Goal: Transaction & Acquisition: Purchase product/service

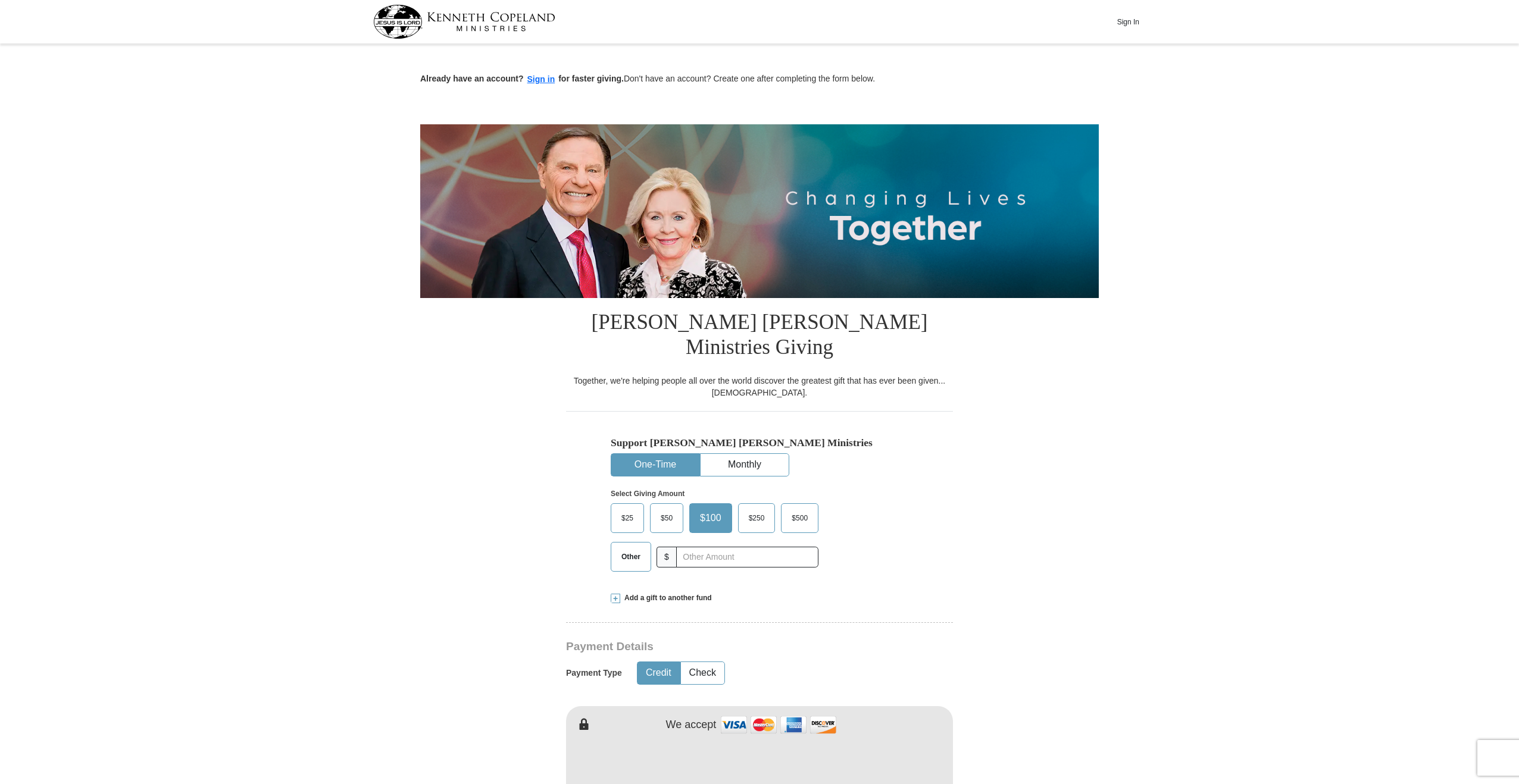
click at [631, 509] on span "$25" at bounding box center [627, 518] width 24 height 18
click at [0, 0] on input "$25" at bounding box center [0, 0] width 0 height 0
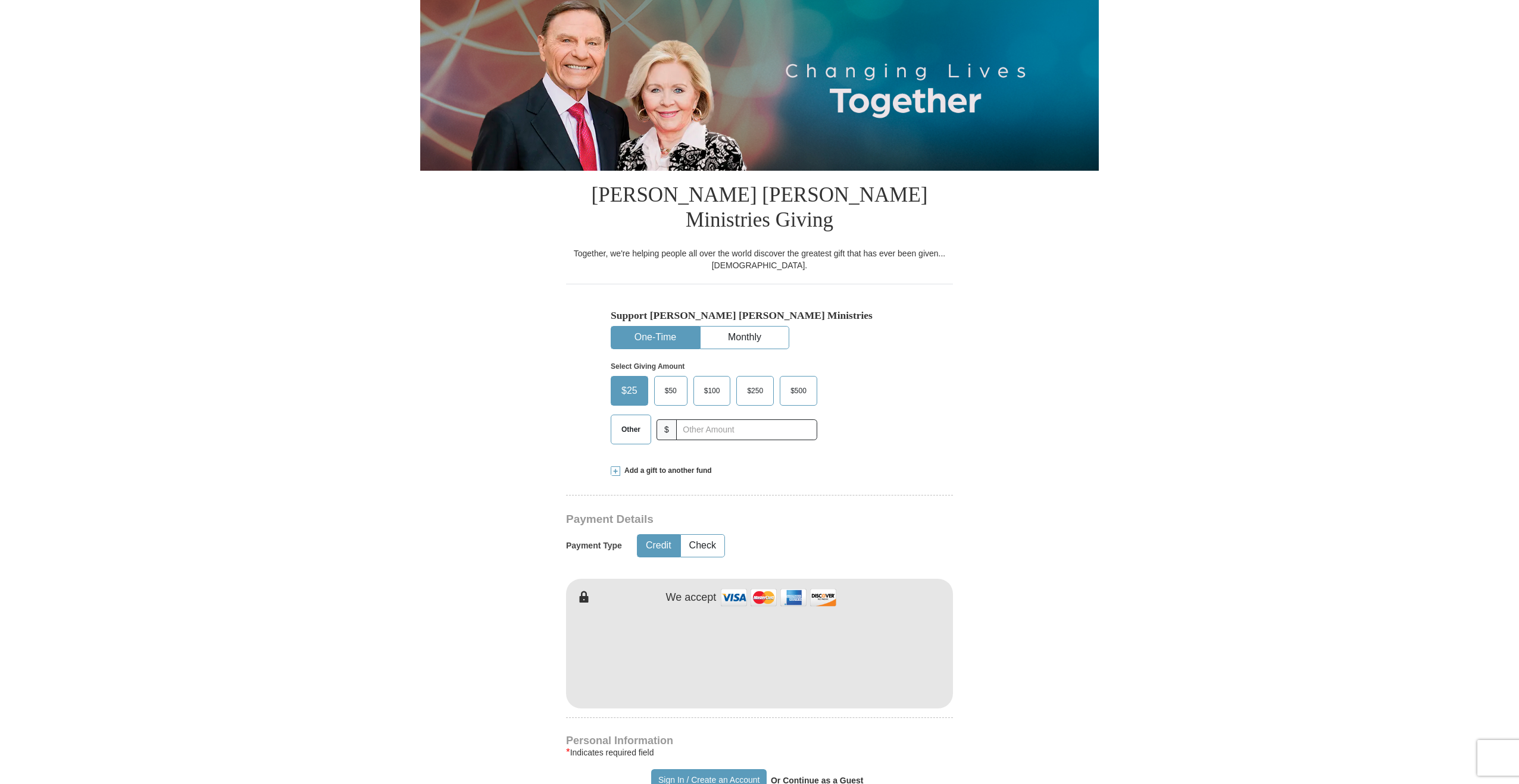
scroll to position [179, 0]
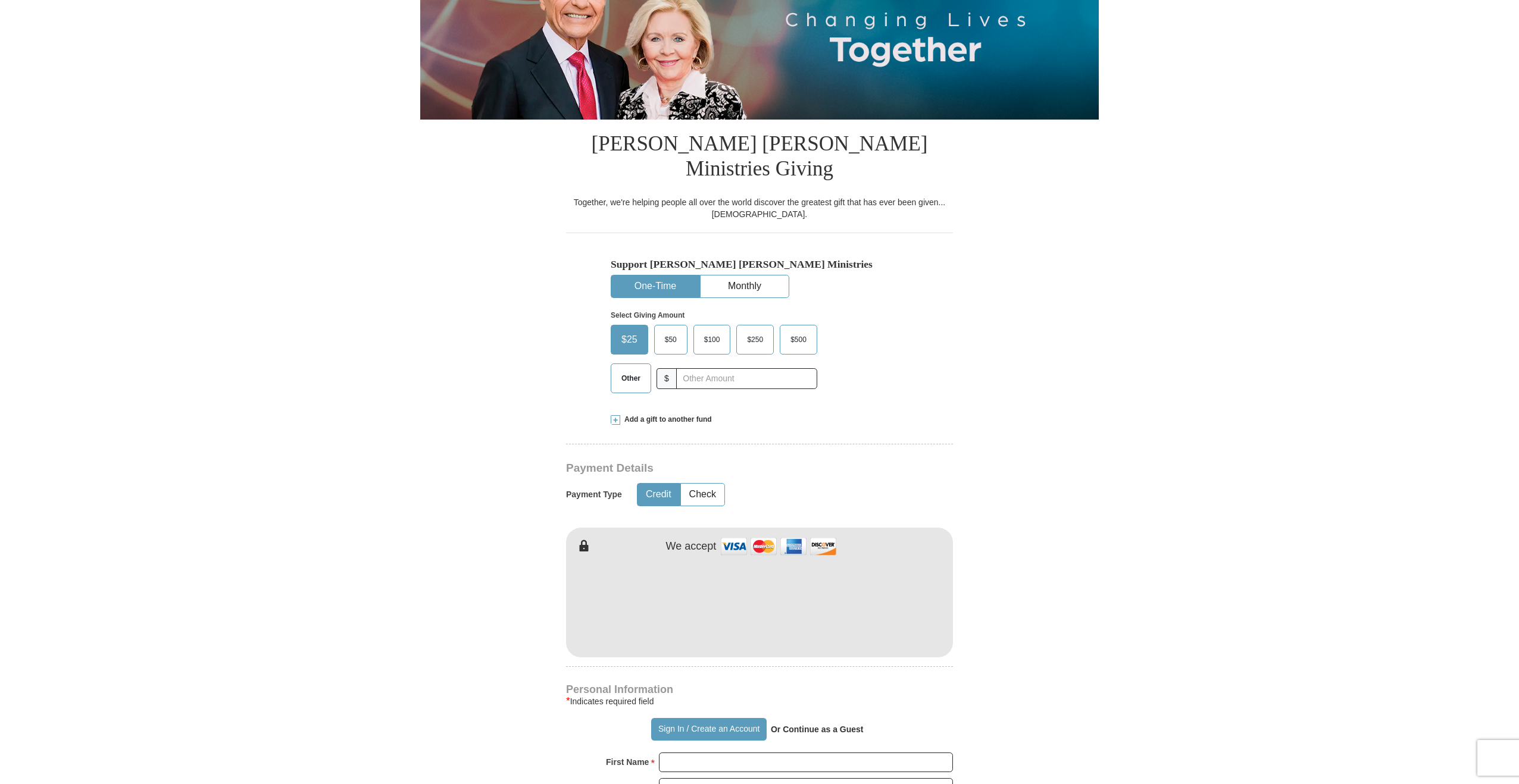
click at [868, 430] on div "[PERSON_NAME] [PERSON_NAME] Ministries Giving Together, we're helping people al…" at bounding box center [759, 740] width 387 height 1242
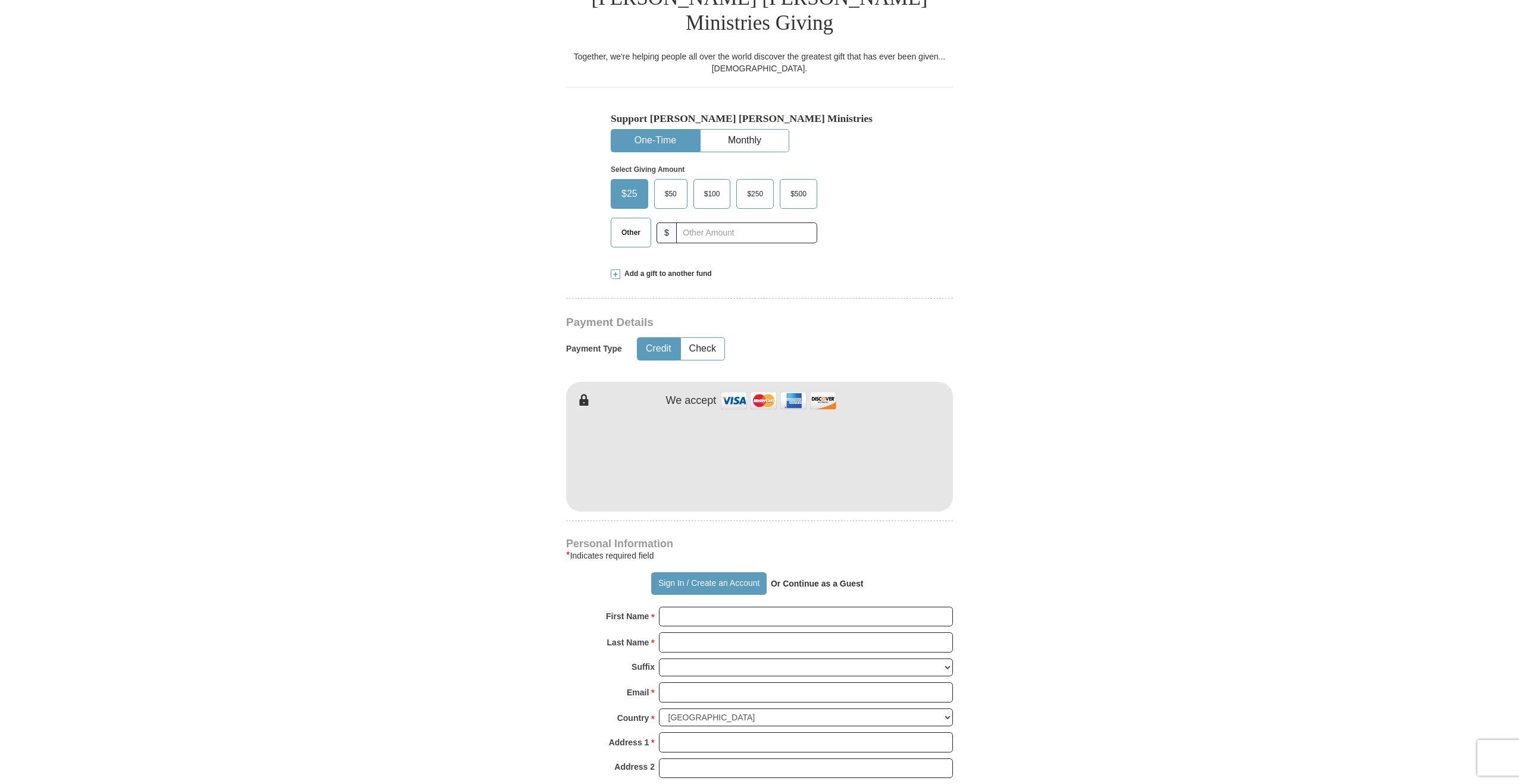
scroll to position [357, 0]
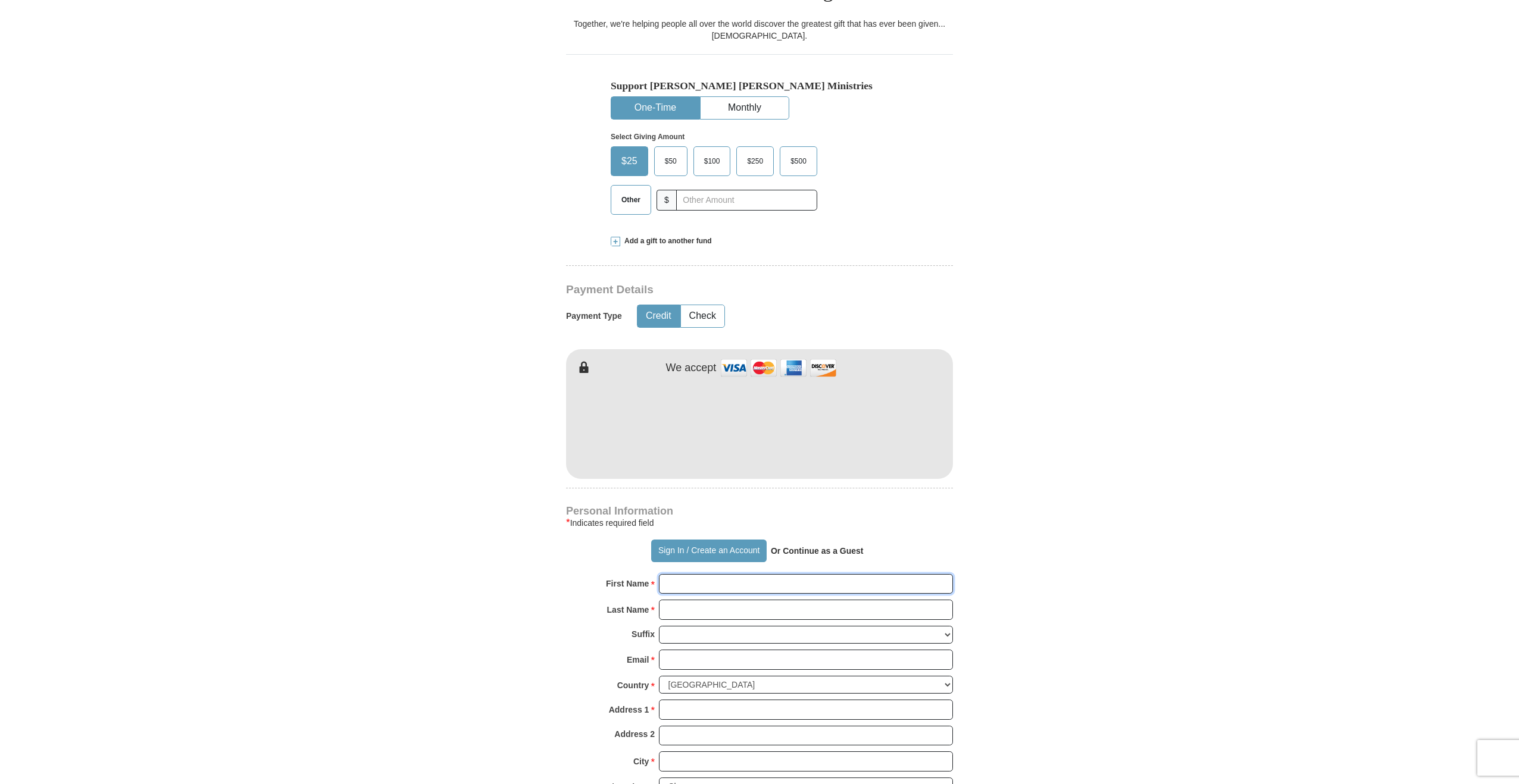
click at [713, 574] on input "First Name *" at bounding box center [805, 584] width 294 height 20
type input "Jack"
click at [707, 600] on input "Last Name *" at bounding box center [805, 610] width 294 height 20
type input "De Young"
click at [694, 649] on input "Email *" at bounding box center [805, 659] width 294 height 20
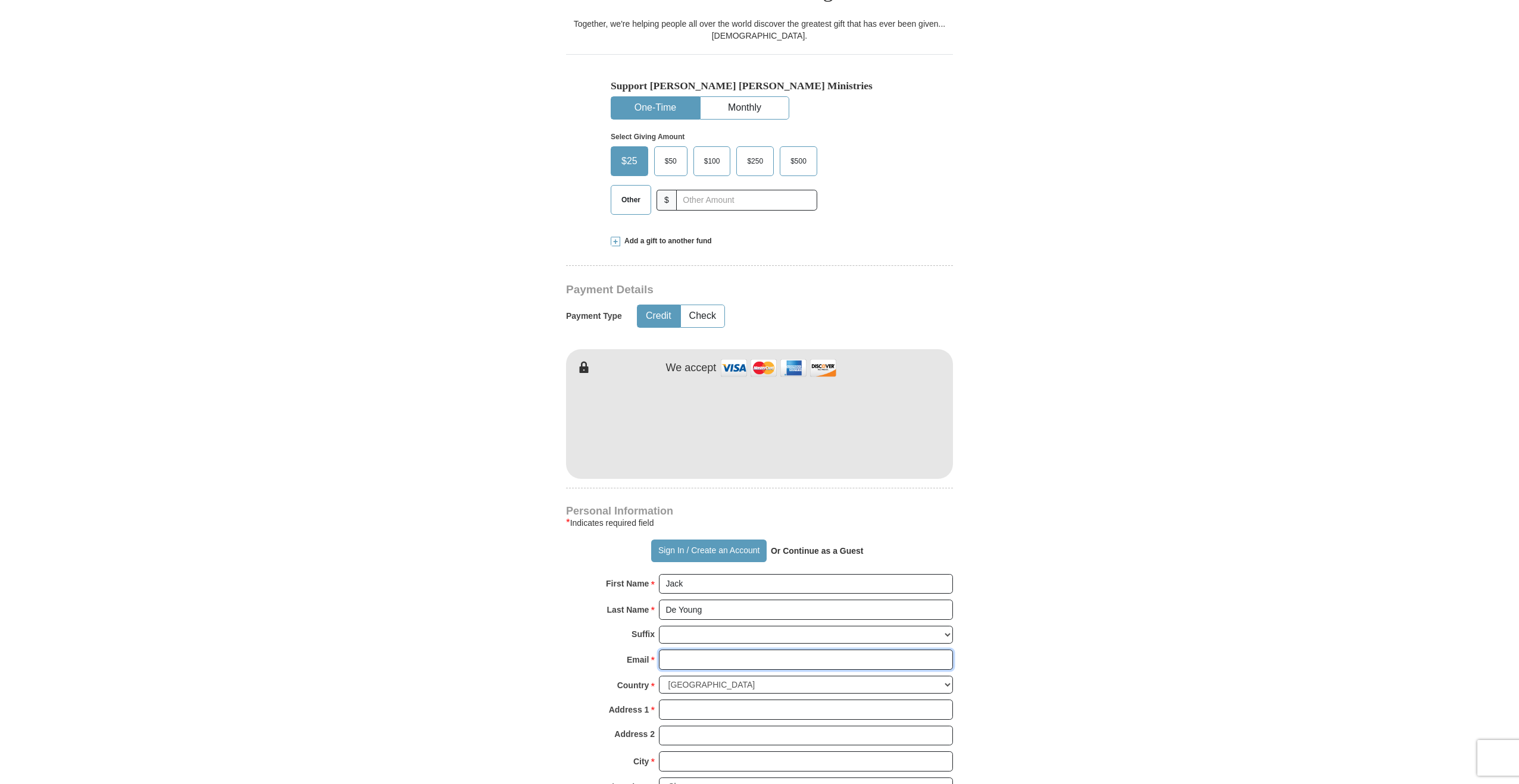
type input "[EMAIL_ADDRESS][DOMAIN_NAME]"
type input "[STREET_ADDRESS]"
type input "[US_STATE]"
select select "MI"
type input "49509-3025"
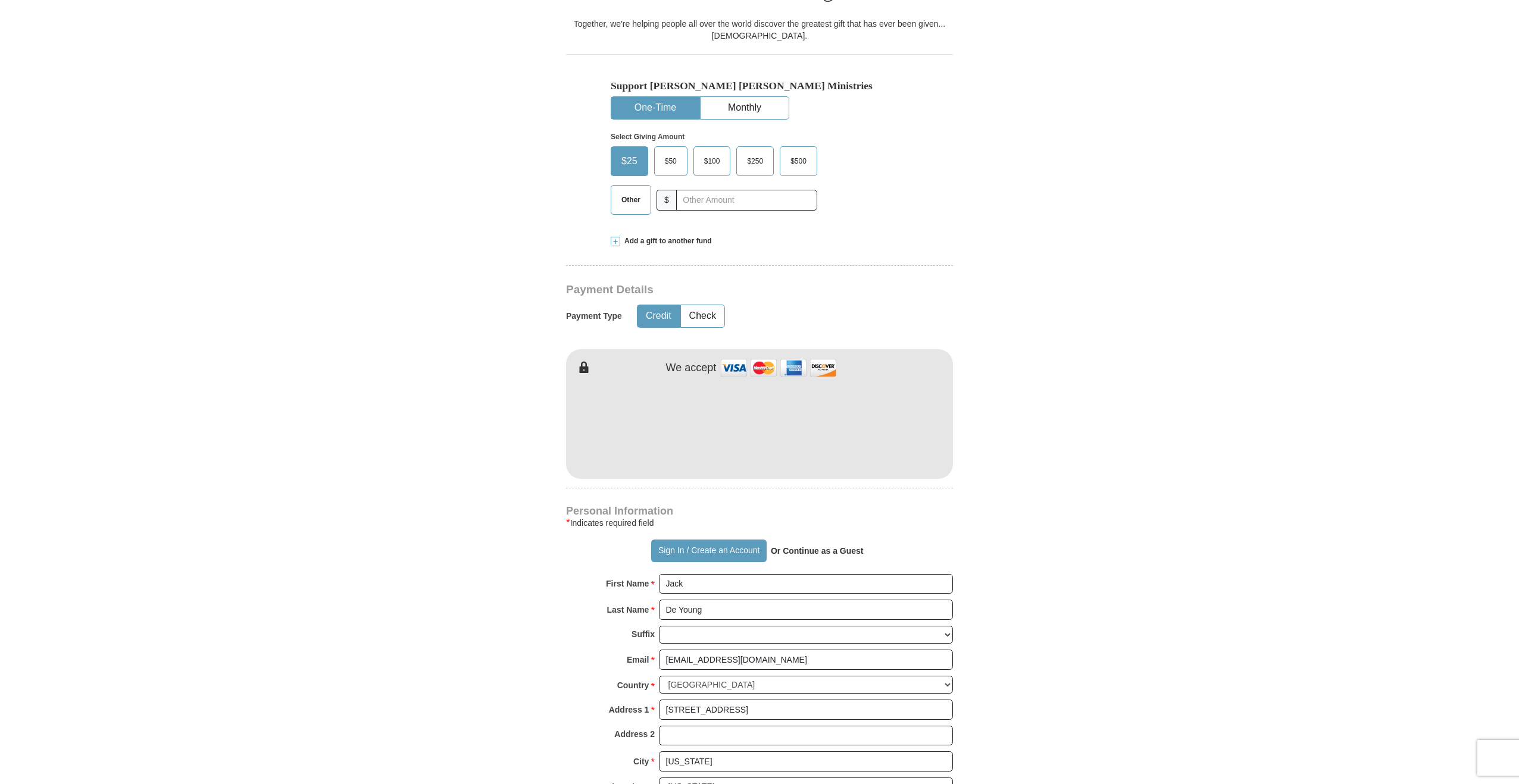
type input "6162868813"
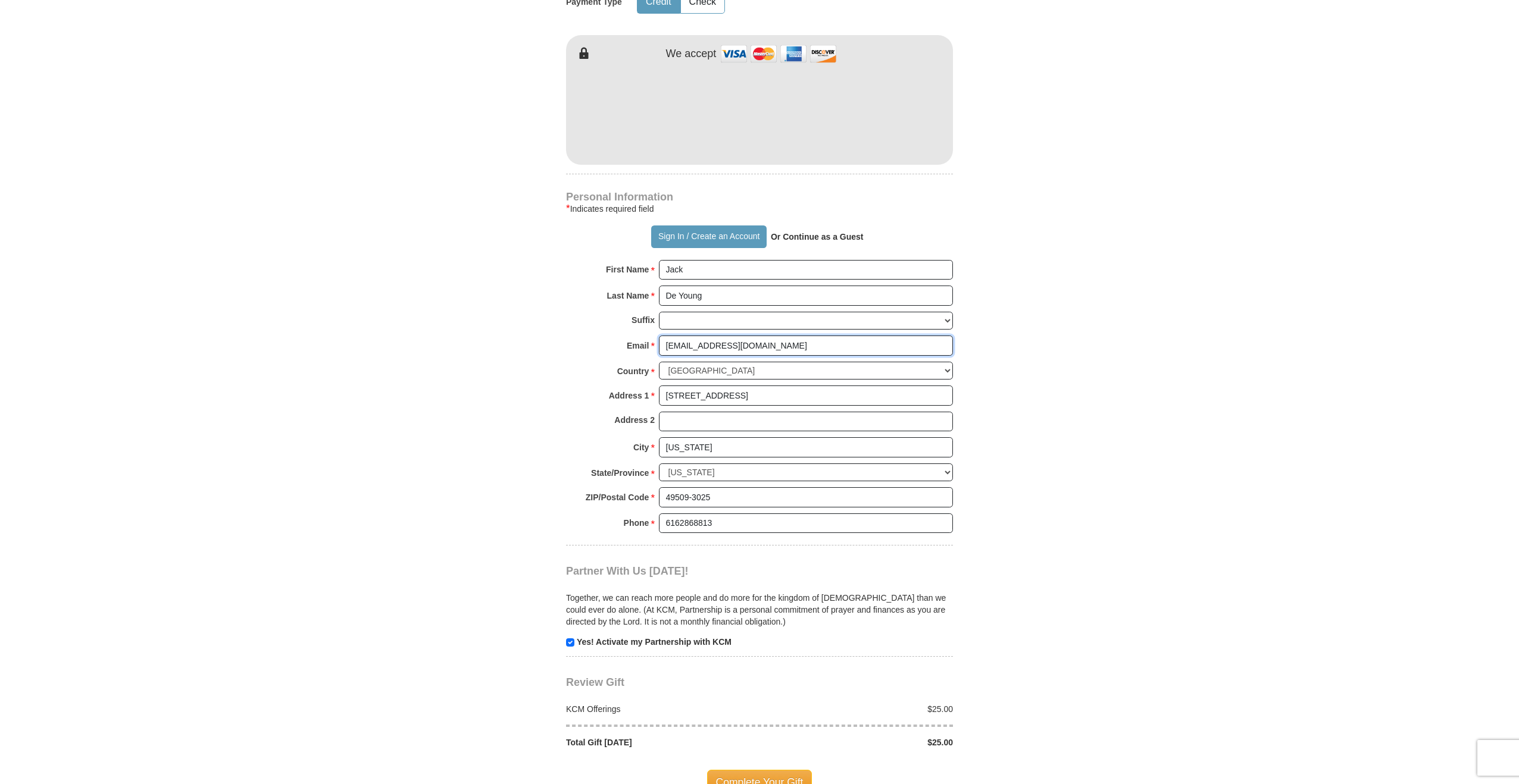
scroll to position [774, 0]
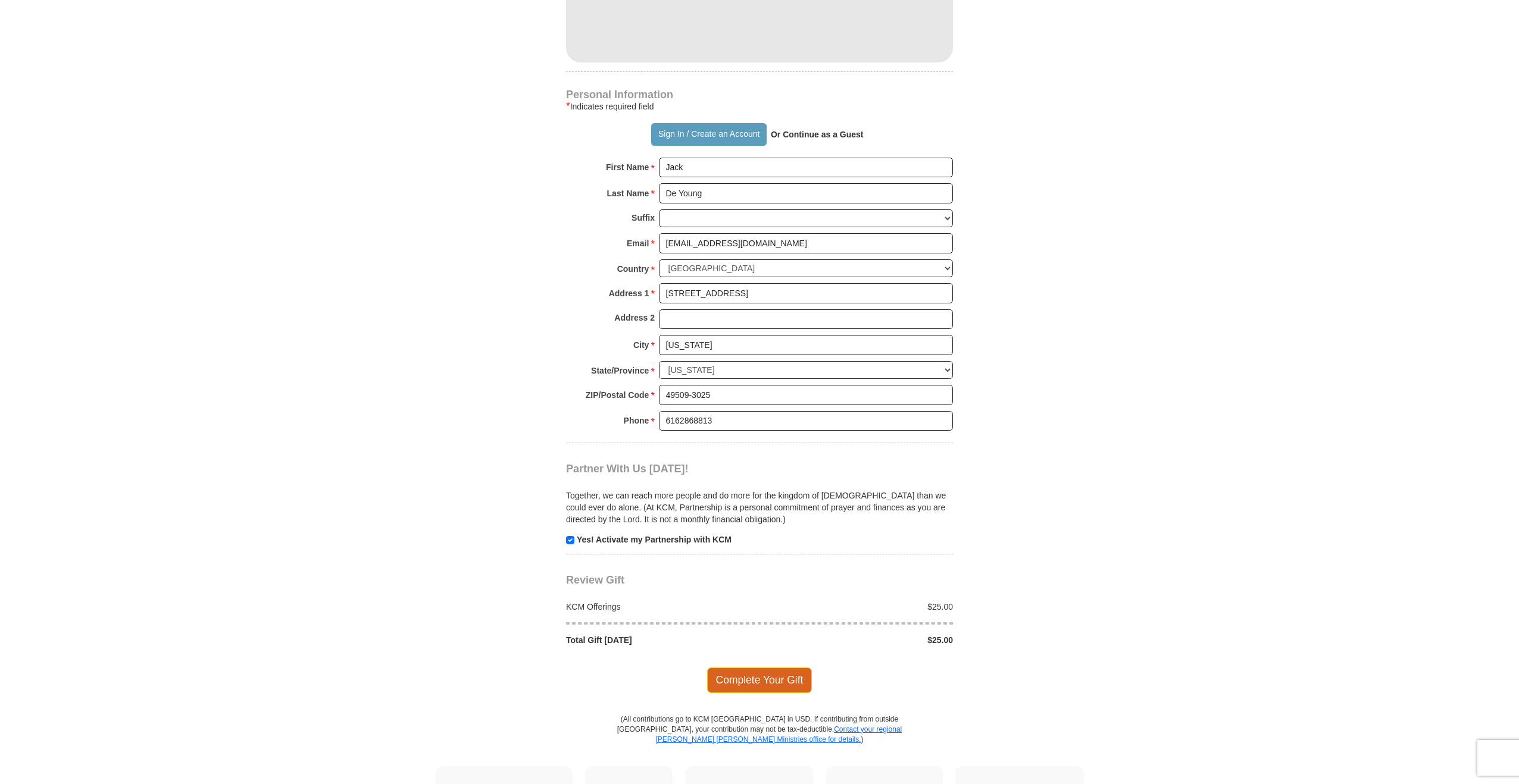
click at [793, 668] on span "Complete Your Gift" at bounding box center [759, 680] width 105 height 25
